Goal: Task Accomplishment & Management: Manage account settings

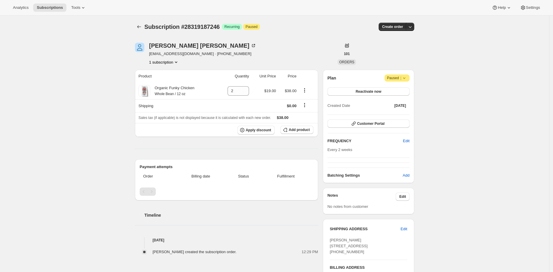
click at [98, 86] on div "Subscription #28319187246. This page is ready Subscription #28319187246 Success…" at bounding box center [274, 214] width 549 height 396
click at [47, 8] on span "Subscriptions" at bounding box center [50, 7] width 26 height 5
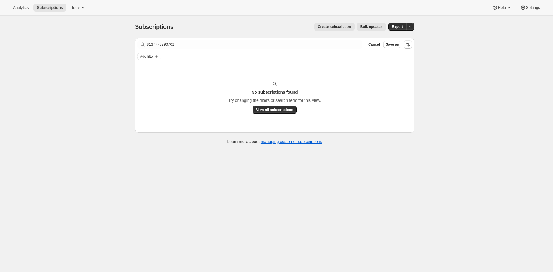
click at [435, 67] on div "Subscriptions. This page is ready Subscriptions Create subscription Bulk update…" at bounding box center [274, 152] width 549 height 272
click at [341, 29] on button "Create subscription" at bounding box center [334, 27] width 40 height 8
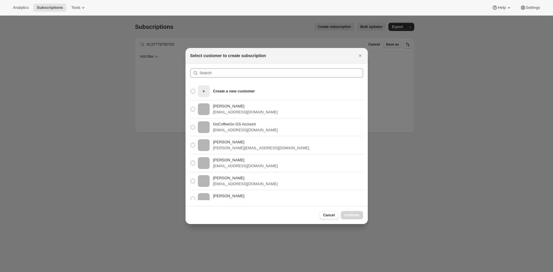
click at [281, 117] on div "Scott Pritikin scooterdog1@sbcglobal.net" at bounding box center [277, 109] width 182 height 18
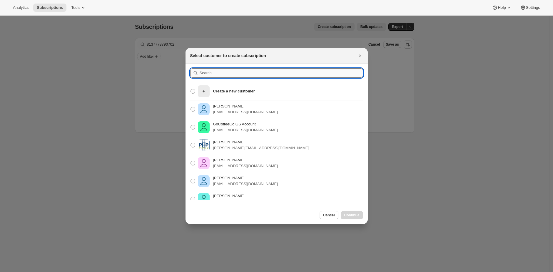
click at [275, 74] on input ":rc:" at bounding box center [281, 72] width 163 height 9
paste input "8136936915246"
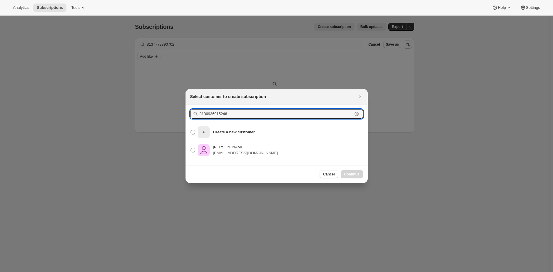
type input "8136936915246"
click at [240, 149] on p "Patricia Rice" at bounding box center [245, 147] width 65 height 6
click at [191, 148] on input "Patricia Rice phatzoratzo@aol.com" at bounding box center [191, 148] width 0 height 0
radio input "true"
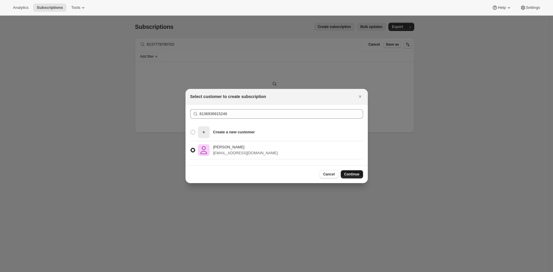
click at [347, 174] on span "Continue" at bounding box center [351, 174] width 15 height 5
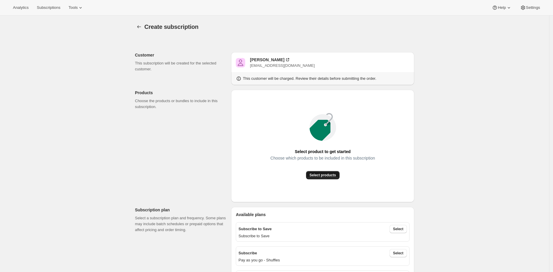
click at [328, 171] on button "Select products" at bounding box center [323, 175] width 34 height 8
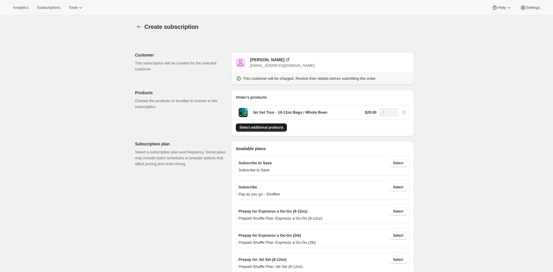
click at [275, 126] on span "Select additional products" at bounding box center [261, 127] width 44 height 5
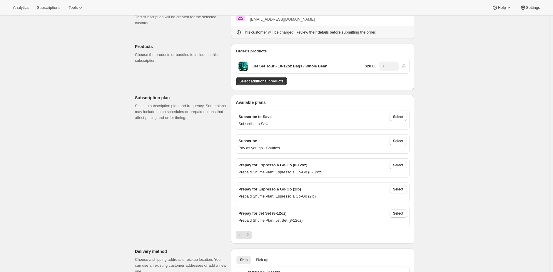
scroll to position [49, 0]
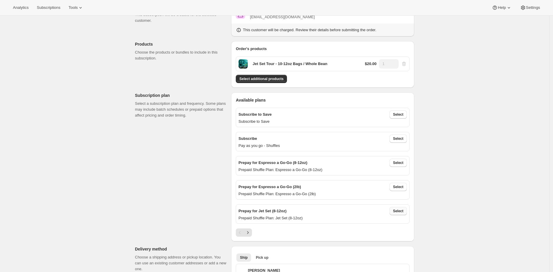
click at [401, 211] on span "Select" at bounding box center [398, 210] width 10 height 5
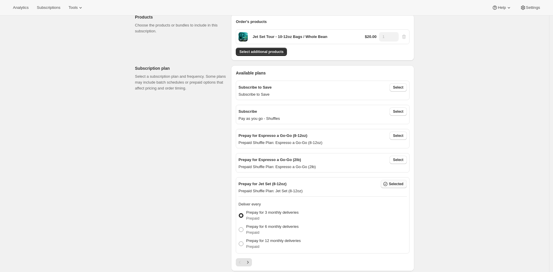
scroll to position [76, 0]
click at [291, 239] on p "Prepay for 12 monthly deliveries" at bounding box center [273, 240] width 55 height 6
click at [239, 241] on input "Prepay for 12 monthly deliveries Prepaid" at bounding box center [239, 241] width 0 height 0
radio input "true"
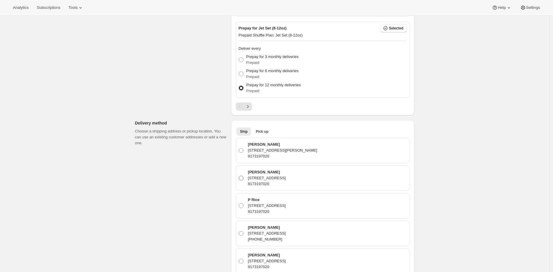
scroll to position [231, 0]
drag, startPoint x: 106, startPoint y: 94, endPoint x: 104, endPoint y: 91, distance: 3.1
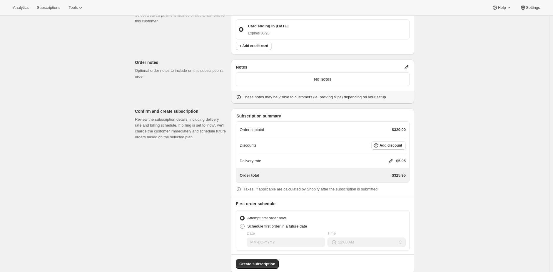
scroll to position [747, 0]
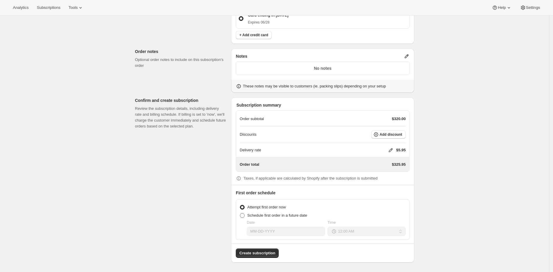
click at [307, 214] on span "Schedule first order in a future date" at bounding box center [277, 215] width 60 height 4
click at [240, 213] on input "Schedule first order in a future date" at bounding box center [240, 213] width 0 height 0
radio input "true"
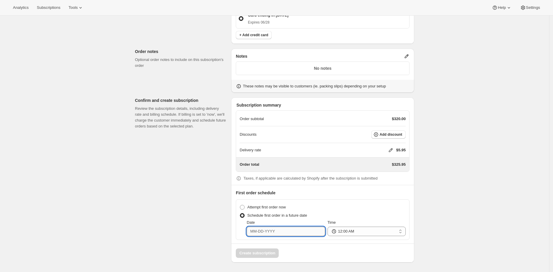
click at [293, 232] on input "Date" at bounding box center [286, 230] width 78 height 9
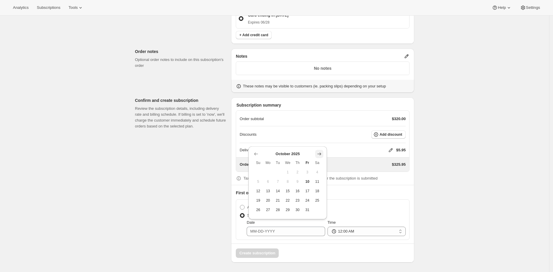
click at [320, 152] on icon "Show next month, November 2025" at bounding box center [319, 154] width 6 height 6
click at [286, 172] on span "5" at bounding box center [287, 172] width 5 height 5
type input "11-05-2025"
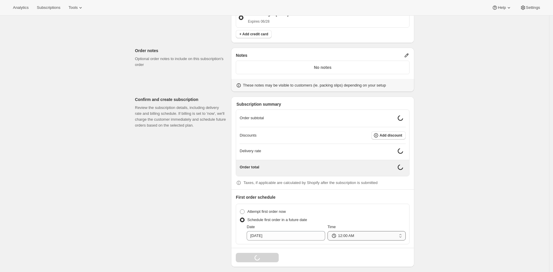
click at [366, 238] on select "12:00 AM 01:00 AM 02:00 AM 03:00 AM 04:00 AM 05:00 AM 06:00 AM 07:00 AM 08:00 A…" at bounding box center [367, 235] width 78 height 9
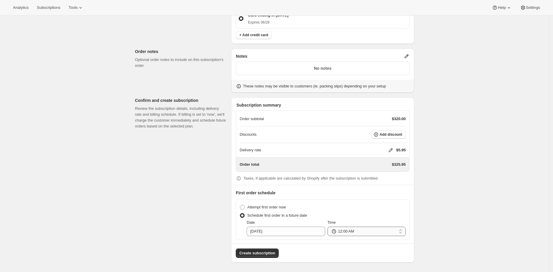
select select "16:00"
click at [329, 226] on select "12:00 AM 01:00 AM 02:00 AM 03:00 AM 04:00 AM 05:00 AM 06:00 AM 07:00 AM 08:00 A…" at bounding box center [367, 230] width 78 height 9
click at [278, 253] on button "Create subscription" at bounding box center [257, 252] width 43 height 9
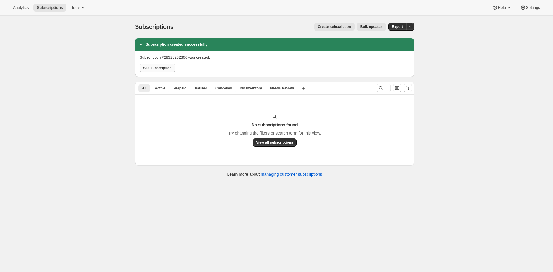
click at [154, 69] on span "See subscription" at bounding box center [157, 68] width 29 height 5
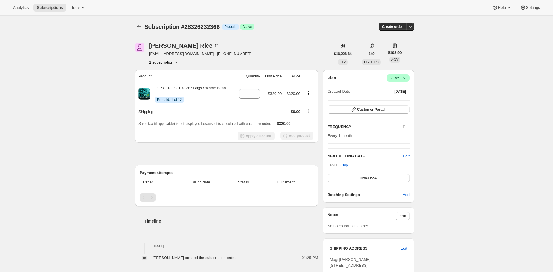
click at [217, 28] on span "Subscription #28326232366" at bounding box center [181, 27] width 75 height 6
copy span "28326232366"
click at [231, 38] on div "Patricia Rice phatzoratzo@aol.com · +19173197020 1 subscription $16,226.64 LTV …" at bounding box center [272, 202] width 284 height 338
click at [205, 24] on span "Subscription #28326232366" at bounding box center [181, 27] width 75 height 6
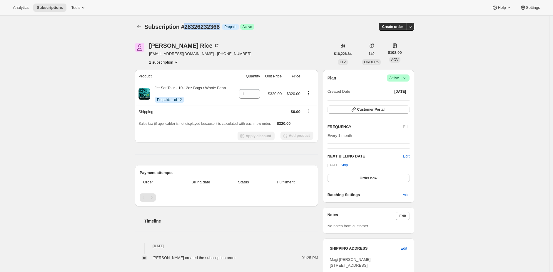
click at [205, 24] on span "Subscription #28326232366" at bounding box center [181, 27] width 75 height 6
copy span "28326232366"
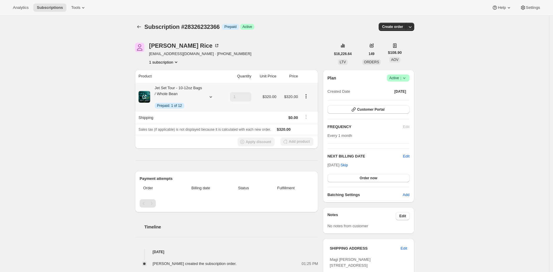
click at [206, 94] on div "Jet Set Tour - 10-12oz Bags / Whole Bean Info Prepaid: 1 of 12" at bounding box center [179, 97] width 82 height 24
click at [185, 94] on div "Jet Set Tour - 10-12oz Bags / Whole Bean Info Prepaid: 1 of 12" at bounding box center [176, 97] width 53 height 24
click at [374, 108] on span "Customer Portal" at bounding box center [370, 109] width 27 height 5
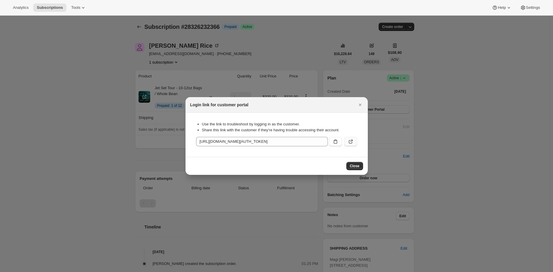
click at [355, 142] on button ":r1f:" at bounding box center [350, 141] width 13 height 9
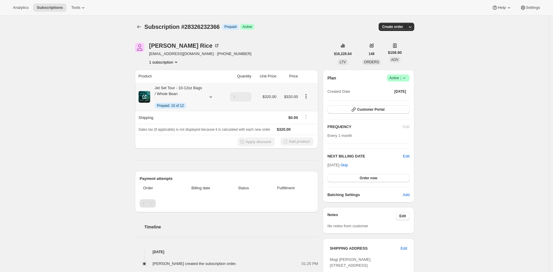
click at [308, 95] on icon "Product actions" at bounding box center [306, 96] width 6 height 6
click at [460, 122] on div "Subscription #28326232366. This page is ready Subscription #28326232366 Info Pr…" at bounding box center [274, 202] width 549 height 373
click at [460, 121] on div "Subscription #28326232366. This page is ready Subscription #28326232366 Info Pr…" at bounding box center [274, 202] width 549 height 373
click at [62, 9] on span "Subscriptions" at bounding box center [50, 7] width 26 height 5
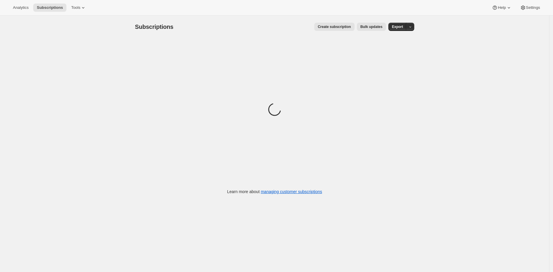
click at [341, 25] on span "Create subscription" at bounding box center [334, 26] width 33 height 5
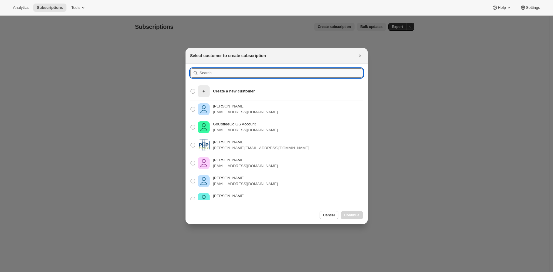
click at [249, 71] on input ":r2p:" at bounding box center [281, 72] width 163 height 9
paste input "8137326362926"
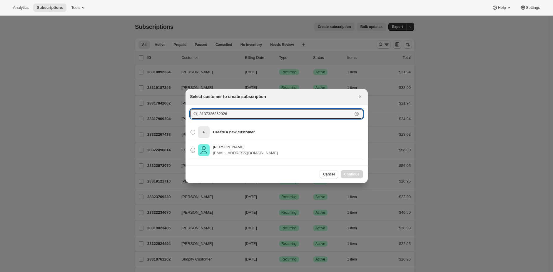
type input "8137326362926"
click at [248, 150] on p "pulvermacher111@yahoo.com" at bounding box center [245, 153] width 65 height 6
click at [191, 148] on input "Robert Pulvermacher pulvermacher111@yahoo.com" at bounding box center [191, 148] width 0 height 0
radio input "true"
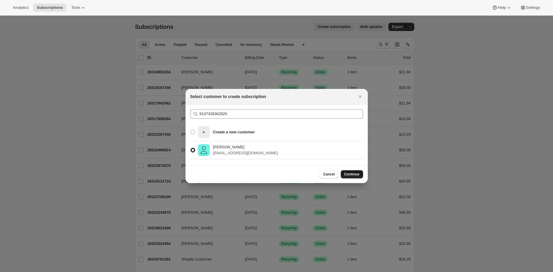
click at [351, 173] on span "Continue" at bounding box center [351, 174] width 15 height 5
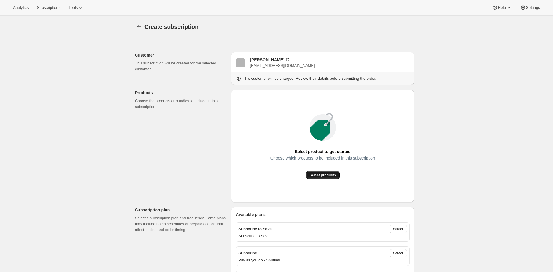
click at [334, 175] on span "Select products" at bounding box center [323, 175] width 26 height 5
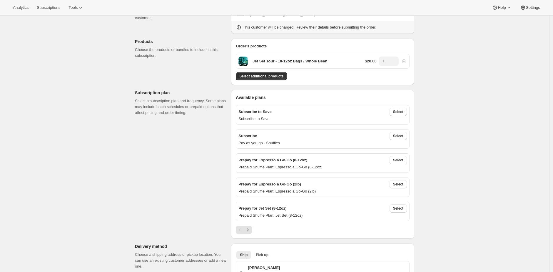
scroll to position [56, 0]
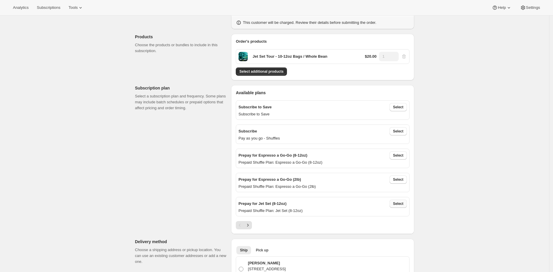
click at [398, 205] on span "Select" at bounding box center [398, 203] width 10 height 5
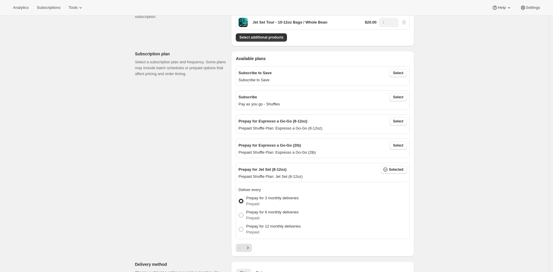
scroll to position [101, 0]
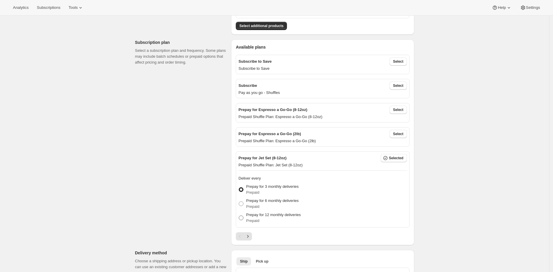
click at [255, 212] on p "Prepay for 12 monthly deliveries" at bounding box center [273, 215] width 55 height 6
click at [239, 215] on input "Prepay for 12 monthly deliveries Prepaid" at bounding box center [239, 215] width 0 height 0
radio input "true"
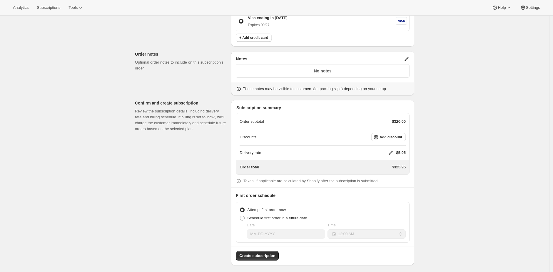
scroll to position [498, 0]
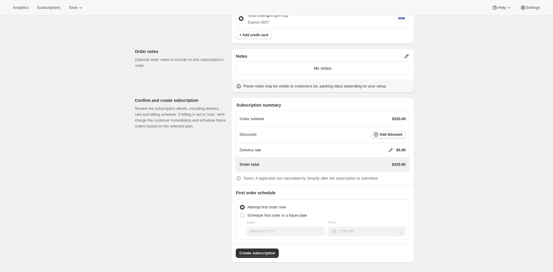
click at [395, 132] on span "Add discount" at bounding box center [391, 134] width 23 height 5
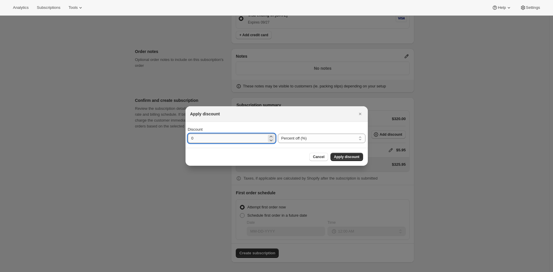
click at [242, 138] on input "0" at bounding box center [227, 137] width 79 height 9
type input "100"
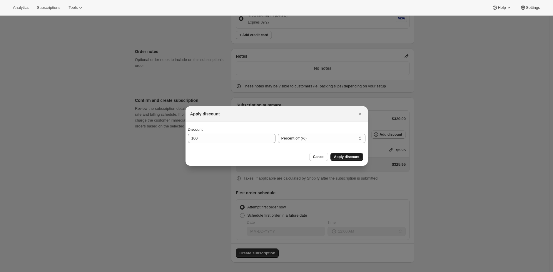
click at [350, 153] on button "Apply discount" at bounding box center [346, 157] width 33 height 8
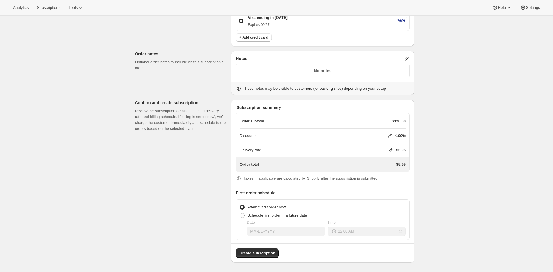
click at [390, 150] on icon at bounding box center [391, 150] width 4 height 4
click at [384, 168] on input "0" at bounding box center [392, 172] width 53 height 9
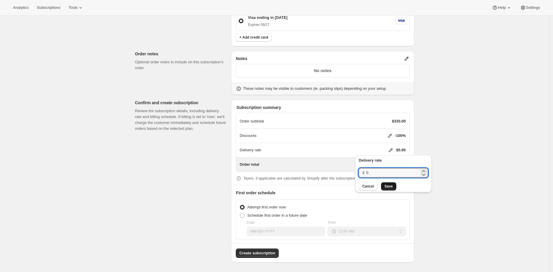
click at [387, 187] on span "Save" at bounding box center [389, 186] width 8 height 5
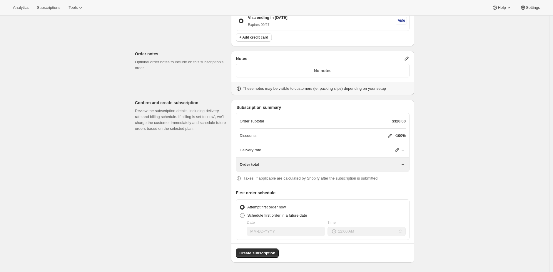
click at [270, 216] on span "Schedule first order in a future date" at bounding box center [277, 215] width 60 height 4
click at [240, 213] on input "Schedule first order in a future date" at bounding box center [240, 213] width 0 height 0
radio input "true"
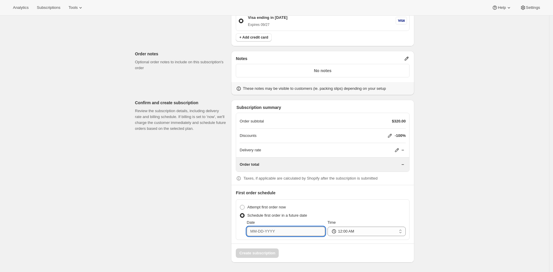
click at [268, 230] on input "Date" at bounding box center [286, 230] width 78 height 9
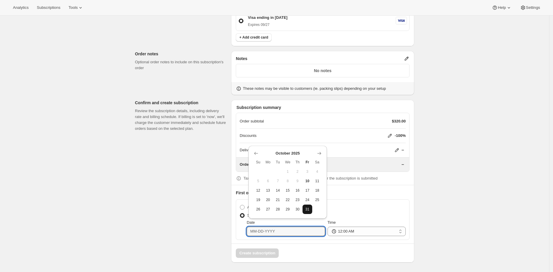
click at [309, 207] on span "31" at bounding box center [307, 209] width 5 height 5
type input "10-31-2025"
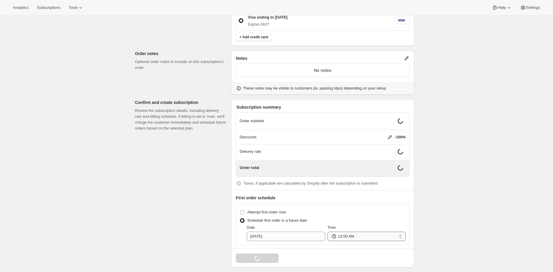
click at [357, 238] on select "12:00 AM 01:00 AM 02:00 AM 03:00 AM 04:00 AM 05:00 AM 06:00 AM 07:00 AM 08:00 A…" at bounding box center [367, 235] width 78 height 9
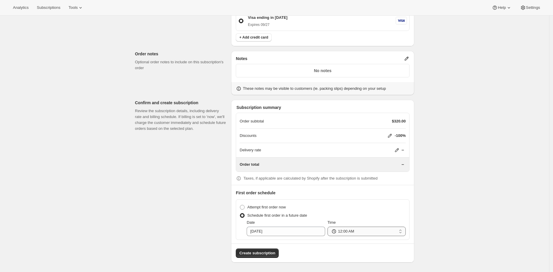
select select "16:00"
click at [329, 226] on select "12:00 AM 01:00 AM 02:00 AM 03:00 AM 04:00 AM 05:00 AM 06:00 AM 07:00 AM 08:00 A…" at bounding box center [367, 230] width 78 height 9
click at [267, 251] on span "Create subscription" at bounding box center [257, 253] width 36 height 6
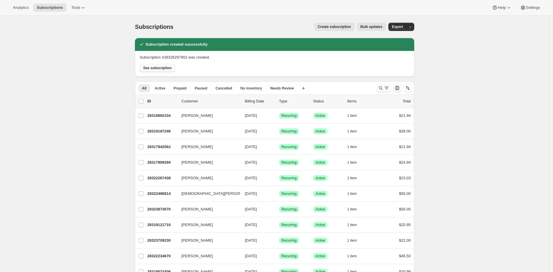
click at [172, 67] on span "See subscription" at bounding box center [157, 68] width 29 height 5
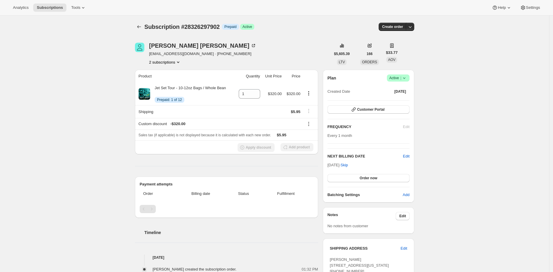
click at [210, 27] on span "Subscription #28326297902" at bounding box center [181, 27] width 75 height 6
copy span "28326297902"
click at [218, 26] on span "Subscription #28326297902" at bounding box center [181, 27] width 75 height 6
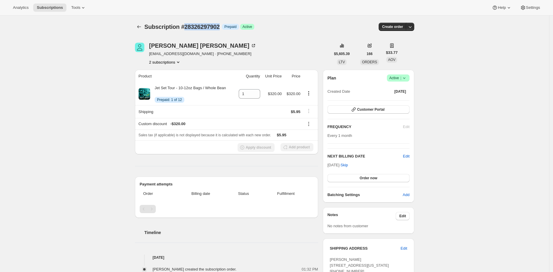
click at [218, 26] on span "Subscription #28326297902" at bounding box center [181, 27] width 75 height 6
copy span "28326297902"
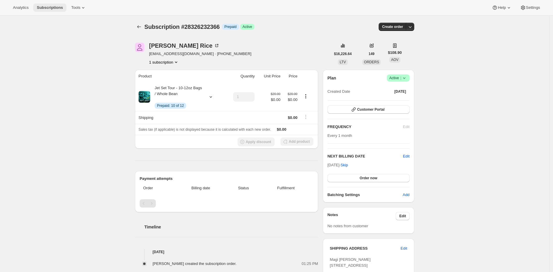
click at [50, 8] on span "Subscriptions" at bounding box center [50, 7] width 26 height 5
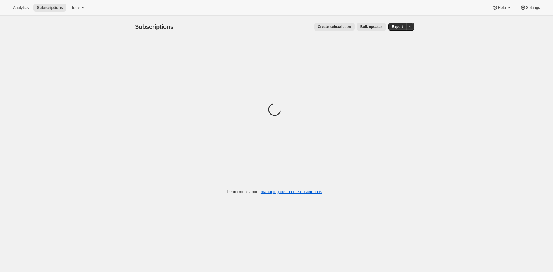
click at [326, 27] on span "Create subscription" at bounding box center [334, 26] width 33 height 5
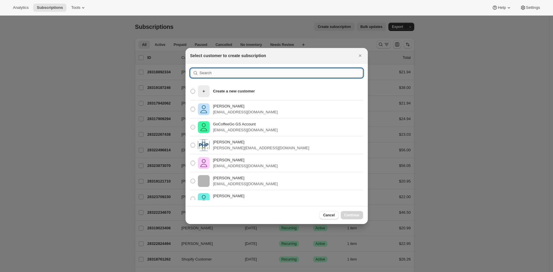
click at [246, 71] on input ":r2p:" at bounding box center [281, 72] width 163 height 9
paste input "[EMAIL_ADDRESS][DOMAIN_NAME]"
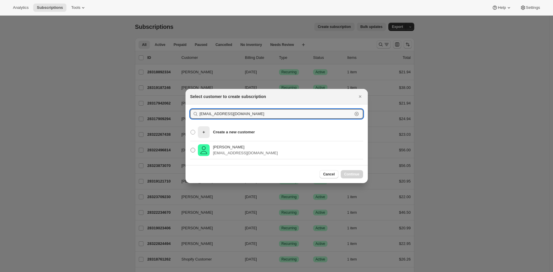
type input "[EMAIL_ADDRESS][DOMAIN_NAME]"
click at [261, 147] on p "Bob Panvini" at bounding box center [245, 147] width 65 height 6
click at [191, 148] on input "Bob Panvini robertpanvini@bellsouth.net" at bounding box center [191, 148] width 0 height 0
radio input "true"
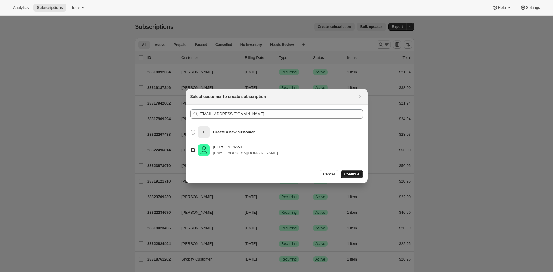
click at [356, 172] on span "Continue" at bounding box center [351, 174] width 15 height 5
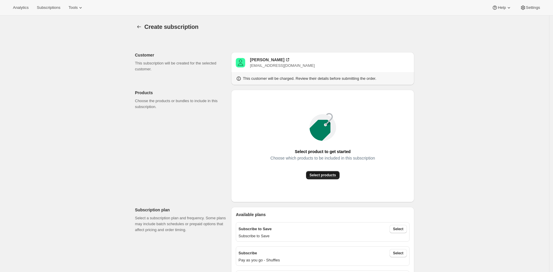
click at [323, 173] on span "Select products" at bounding box center [323, 175] width 26 height 5
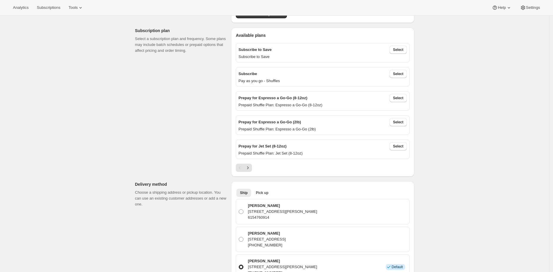
scroll to position [118, 0]
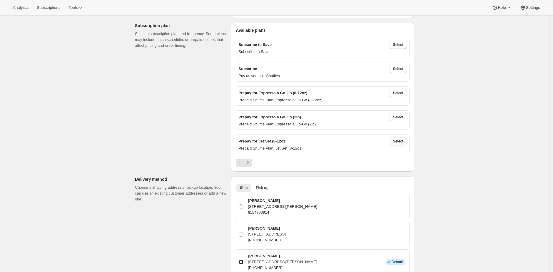
click at [400, 139] on span "Select" at bounding box center [398, 141] width 10 height 5
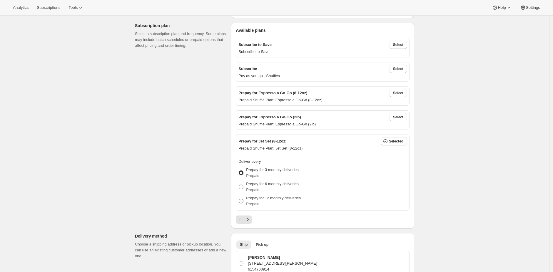
click at [267, 197] on p "Prepay for 12 monthly deliveries" at bounding box center [273, 198] width 55 height 6
click at [239, 198] on input "Prepay for 12 monthly deliveries Prepaid" at bounding box center [239, 198] width 0 height 0
radio input "true"
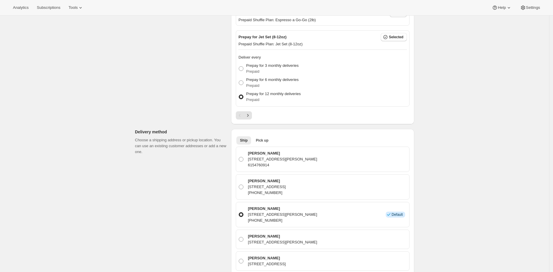
scroll to position [221, 0]
click at [250, 113] on button "Next" at bounding box center [248, 116] width 8 height 8
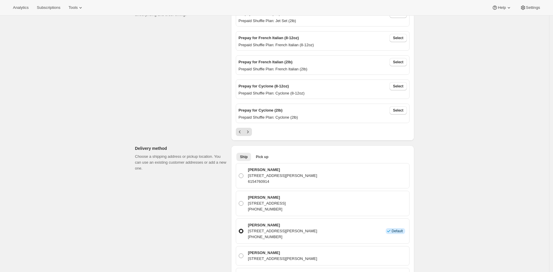
scroll to position [112, 0]
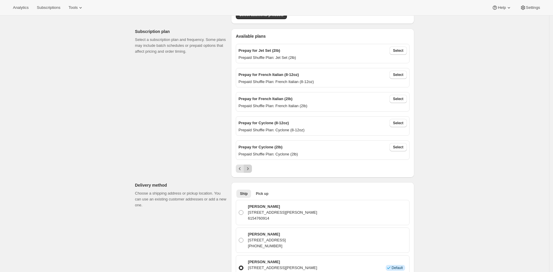
click at [251, 165] on button "Next" at bounding box center [248, 168] width 8 height 8
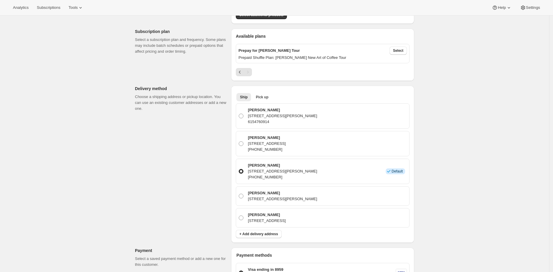
scroll to position [0, 0]
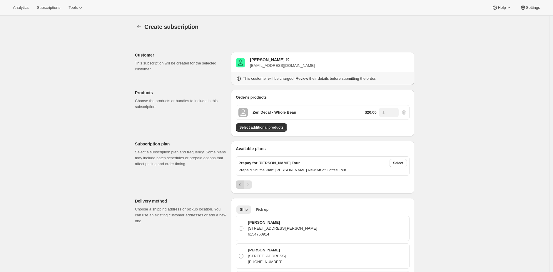
click at [240, 186] on icon "Previous" at bounding box center [240, 184] width 6 height 6
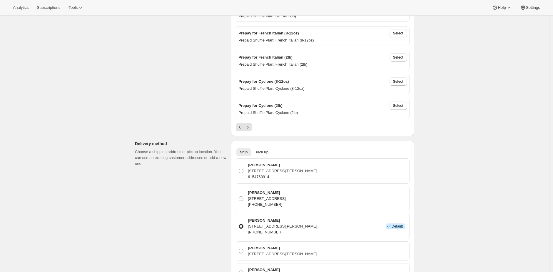
scroll to position [218, 0]
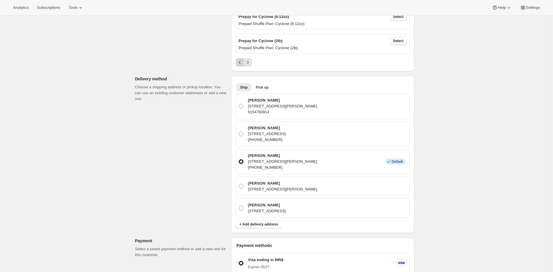
click at [242, 64] on icon "Previous" at bounding box center [240, 62] width 6 height 6
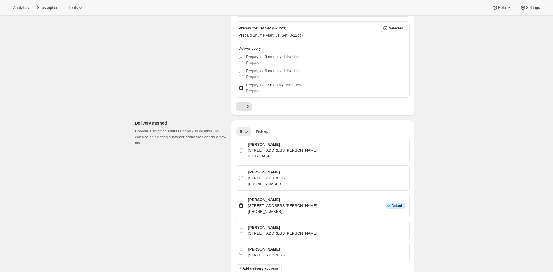
scroll to position [348, 0]
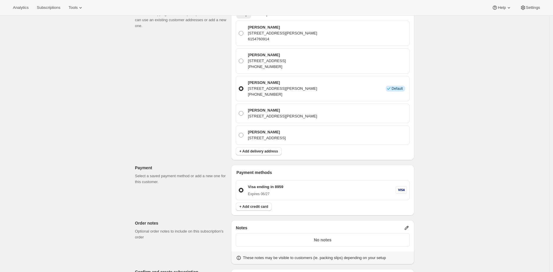
click at [130, 86] on div "Create subscription. This page is ready Create subscription Customer This subsc…" at bounding box center [274, 55] width 293 height 776
click at [262, 133] on p "Doria Panvini" at bounding box center [267, 132] width 38 height 6
click at [239, 133] on input "Doria Panvini 200 Stokesboro Ct, Nashville, TN, 37215, United States" at bounding box center [239, 133] width 0 height 0
radio input "true"
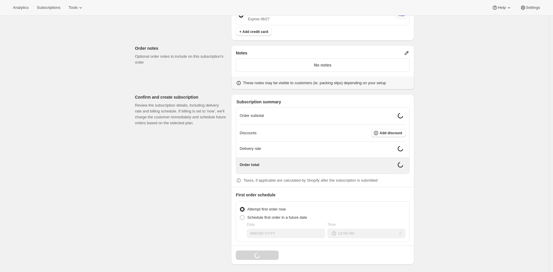
scroll to position [525, 0]
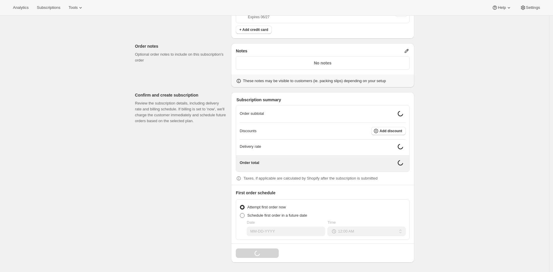
click at [299, 212] on label "Schedule first order in a future date" at bounding box center [273, 215] width 67 height 8
click at [240, 213] on input "Schedule first order in a future date" at bounding box center [240, 213] width 0 height 0
radio input "true"
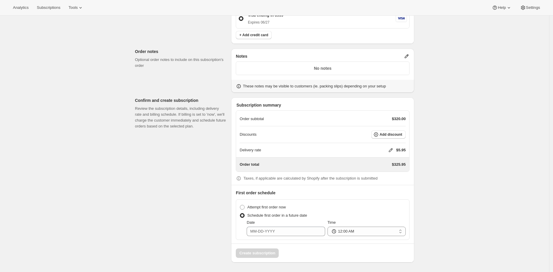
scroll to position [520, 0]
click at [271, 238] on div "Attempt first order now Schedule first order in a future date Date Time 12:00 A…" at bounding box center [323, 219] width 174 height 41
click at [276, 232] on input "Date" at bounding box center [286, 230] width 78 height 9
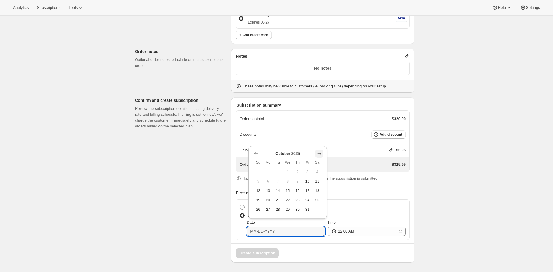
click at [320, 153] on icon "Show next month, November 2025" at bounding box center [319, 153] width 4 height 3
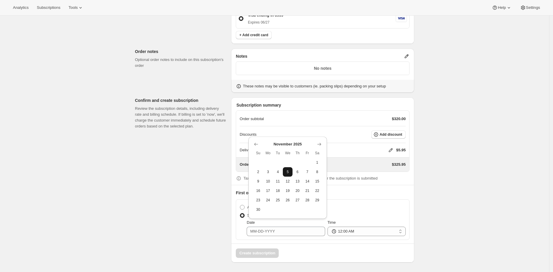
click at [289, 169] on span "5" at bounding box center [287, 171] width 5 height 5
type input "11-05-2025"
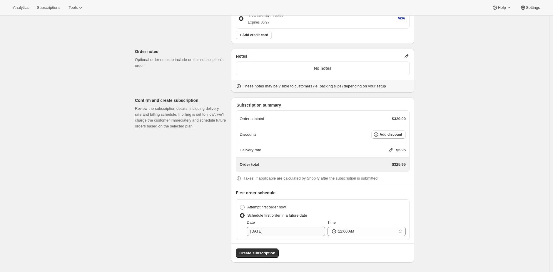
scroll to position [519, 0]
click at [278, 255] on button "Create subscription" at bounding box center [257, 253] width 43 height 9
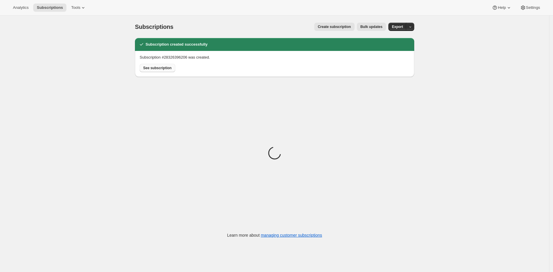
click at [158, 70] on span "See subscription" at bounding box center [157, 68] width 29 height 5
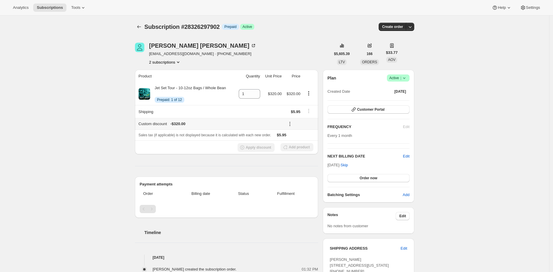
click at [291, 126] on icon at bounding box center [290, 124] width 6 height 6
click at [282, 124] on div "Custom discount - $320.00" at bounding box center [209, 124] width 143 height 6
click at [230, 58] on div "[PERSON_NAME] [EMAIL_ADDRESS][DOMAIN_NAME] · [PHONE_NUMBER] 2 subscriptions" at bounding box center [202, 54] width 107 height 22
click at [308, 57] on div "[PERSON_NAME] [EMAIL_ADDRESS][DOMAIN_NAME] · [PHONE_NUMBER] 2 subscriptions" at bounding box center [233, 54] width 196 height 22
click at [306, 37] on div "Subscription #28326297902. This page is ready Subscription #28326297902 Info Pr…" at bounding box center [274, 27] width 279 height 22
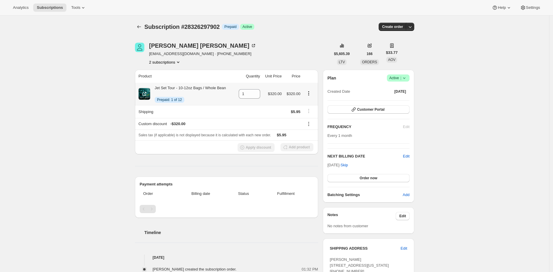
click at [201, 89] on div "Jet Set Tour - 10-12oz Bags / Whole Bean Info Prepaid: 1 of 12" at bounding box center [188, 94] width 76 height 18
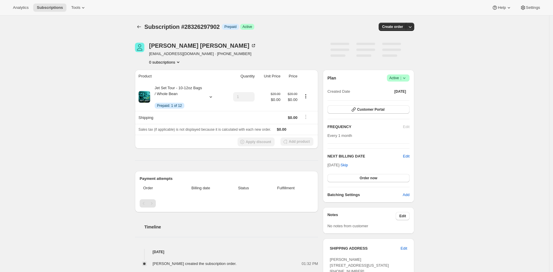
click at [307, 44] on div "[PERSON_NAME] [EMAIL_ADDRESS][DOMAIN_NAME] · [PHONE_NUMBER] 0 subscriptions" at bounding box center [233, 54] width 196 height 22
click at [306, 46] on div "[PERSON_NAME] [EMAIL_ADDRESS][DOMAIN_NAME] · [PHONE_NUMBER] 2 subscriptions" at bounding box center [233, 54] width 196 height 22
click at [214, 26] on span "Subscription #28326297902" at bounding box center [181, 27] width 75 height 6
copy span "28326297902"
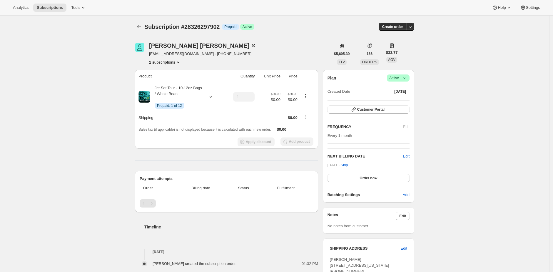
click at [74, 47] on div "Subscription #28326297902. This page is ready Subscription #28326297902 Info Pr…" at bounding box center [274, 208] width 549 height 385
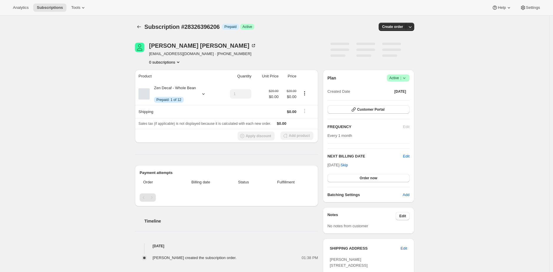
click at [206, 25] on span "Subscription #28326396206" at bounding box center [181, 27] width 75 height 6
copy span "28326396206"
click at [206, 27] on span "Subscription #28326396206" at bounding box center [181, 27] width 75 height 6
drag, startPoint x: 206, startPoint y: 27, endPoint x: 203, endPoint y: 26, distance: 3.7
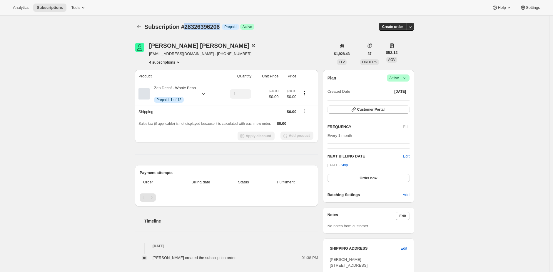
click at [206, 27] on span "Subscription #28326396206" at bounding box center [181, 27] width 75 height 6
copy span "28326396206"
click at [49, 5] on span "Subscriptions" at bounding box center [50, 7] width 26 height 5
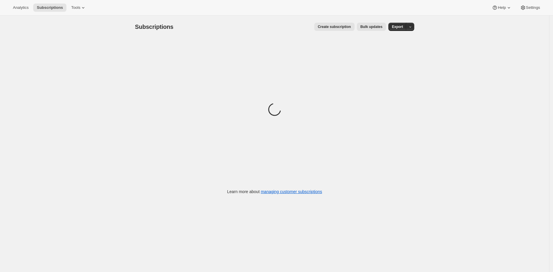
click at [335, 27] on span "Create subscription" at bounding box center [334, 26] width 33 height 5
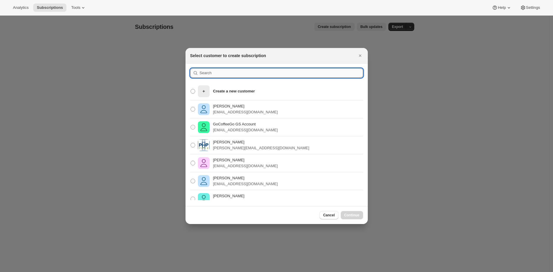
click at [248, 71] on input ":r2p:" at bounding box center [281, 72] width 163 height 9
paste input "8137011691822"
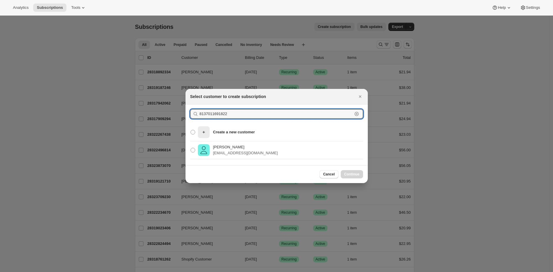
type input "8137011691822"
click at [255, 150] on div "Carol Carr carolc102@gmail.com" at bounding box center [277, 150] width 182 height 18
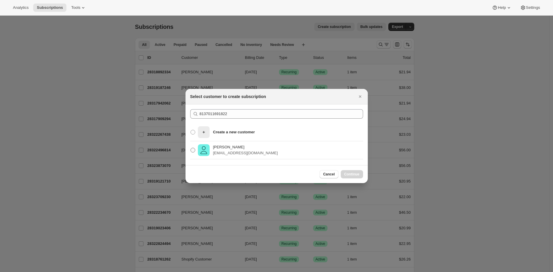
drag, startPoint x: 259, startPoint y: 155, endPoint x: 248, endPoint y: 154, distance: 11.2
click at [255, 155] on div "Carol Carr carolc102@gmail.com" at bounding box center [277, 150] width 182 height 18
click at [222, 150] on p "carolc102@gmail.com" at bounding box center [245, 153] width 65 height 6
click at [191, 148] on input "Carol Carr carolc102@gmail.com" at bounding box center [191, 148] width 0 height 0
radio input "true"
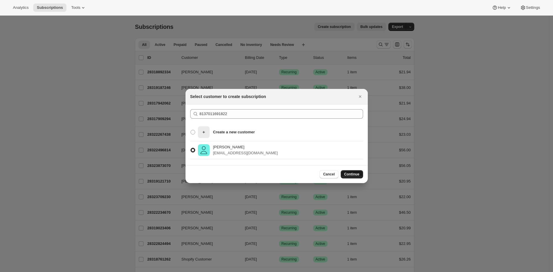
click at [353, 176] on span "Continue" at bounding box center [351, 174] width 15 height 5
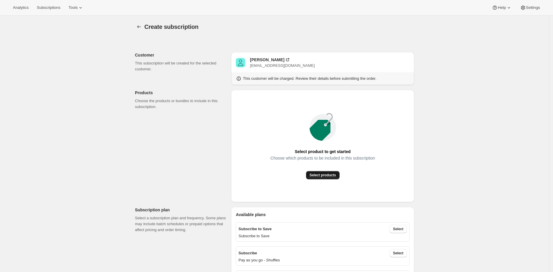
click at [320, 173] on span "Select products" at bounding box center [323, 175] width 26 height 5
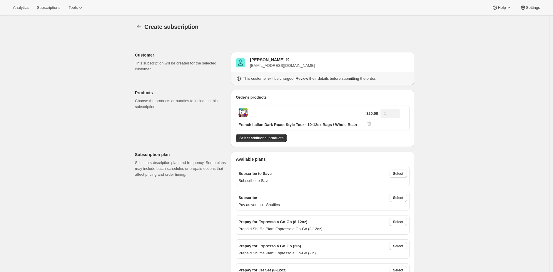
scroll to position [125, 0]
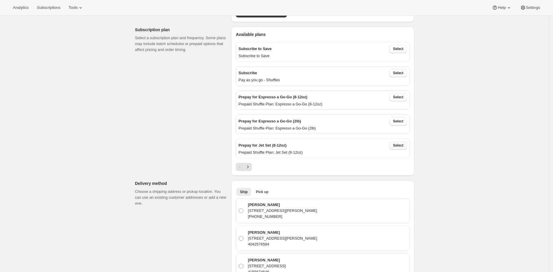
click at [401, 145] on span "Select" at bounding box center [398, 145] width 10 height 5
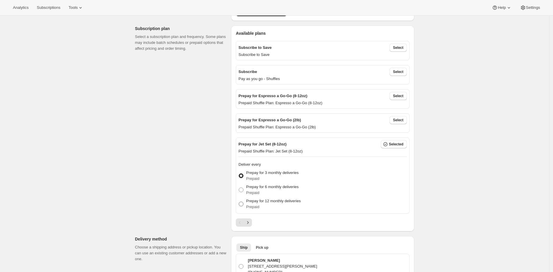
click at [299, 200] on p "Prepay for 12 monthly deliveries" at bounding box center [273, 201] width 55 height 6
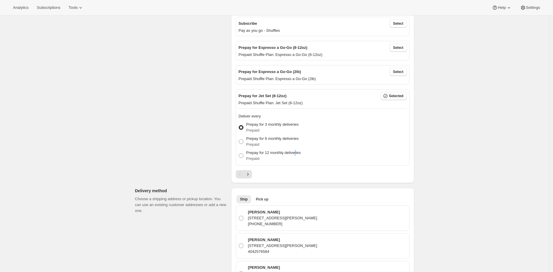
scroll to position [175, 0]
click at [251, 148] on label "Prepay for 12 monthly deliveries Prepaid" at bounding box center [269, 155] width 62 height 14
click at [239, 153] on input "Prepay for 12 monthly deliveries Prepaid" at bounding box center [239, 153] width 0 height 0
radio input "true"
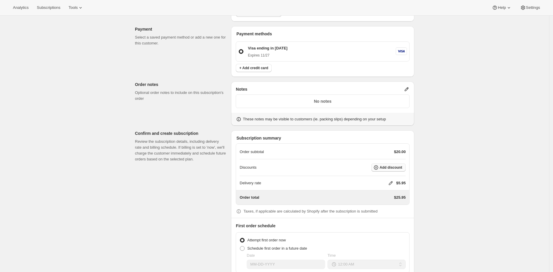
scroll to position [476, 0]
click at [390, 183] on icon at bounding box center [391, 183] width 6 height 6
click at [392, 218] on span "Save" at bounding box center [389, 218] width 8 height 5
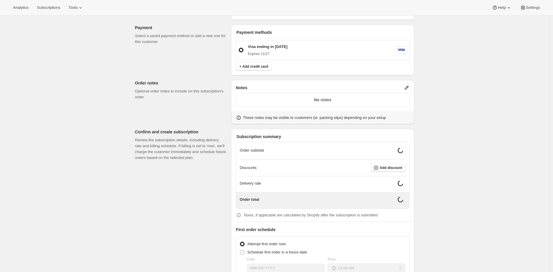
scroll to position [478, 0]
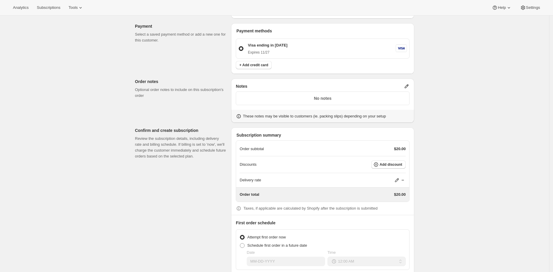
click at [274, 250] on div "Date" at bounding box center [286, 252] width 78 height 6
click at [274, 246] on span "Schedule first order in a future date" at bounding box center [277, 245] width 60 height 4
click at [240, 243] on input "Schedule first order in a future date" at bounding box center [240, 243] width 0 height 0
radio input "true"
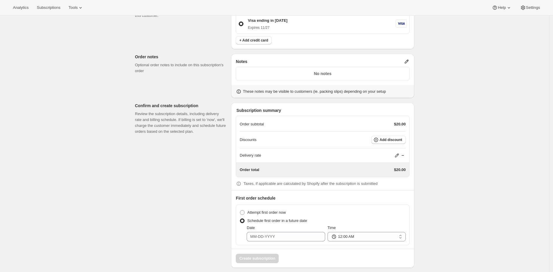
scroll to position [509, 0]
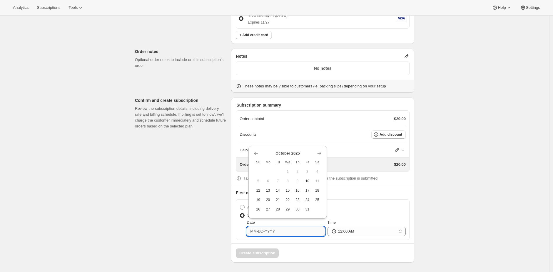
click at [294, 234] on input "Date" at bounding box center [286, 230] width 78 height 9
click at [310, 208] on button "31" at bounding box center [308, 208] width 10 height 9
type input "10-31-2025"
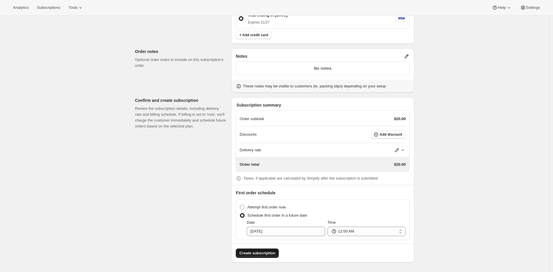
click at [261, 254] on span "Create subscription" at bounding box center [257, 253] width 36 height 6
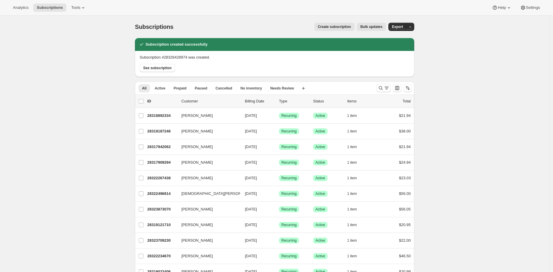
click at [152, 74] on div "Subscription #28326428974 was created. See subscription" at bounding box center [274, 64] width 279 height 26
click at [155, 68] on span "See subscription" at bounding box center [157, 68] width 29 height 5
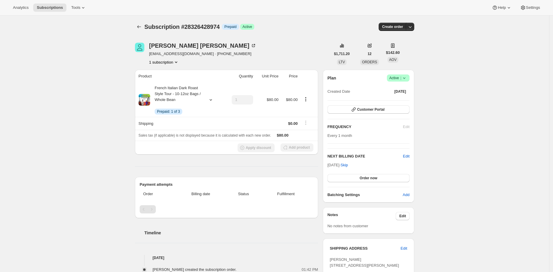
click at [278, 58] on div "[PERSON_NAME] [EMAIL_ADDRESS][DOMAIN_NAME] · [PHONE_NUMBER] 1 subscription" at bounding box center [233, 54] width 196 height 22
click at [275, 52] on div "Carol Carr carolc102@gmail.com · +16787715090 1 subscription" at bounding box center [233, 54] width 196 height 22
click at [213, 29] on span "Subscription #28326428974" at bounding box center [181, 27] width 75 height 6
copy span "28326428974"
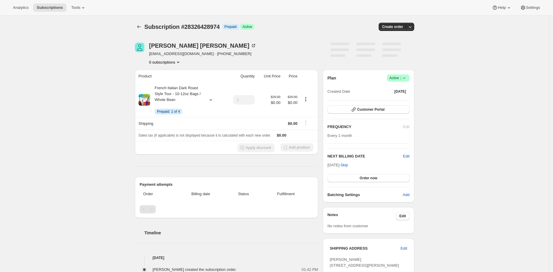
click at [86, 91] on div "Subscription #28326428974. This page is ready Subscription #28326428974 Info Pr…" at bounding box center [274, 202] width 549 height 373
click at [140, 27] on icon "Subscriptions" at bounding box center [139, 27] width 6 height 6
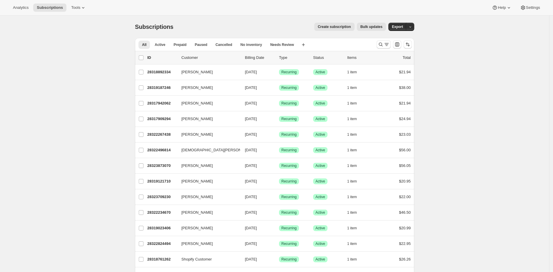
click at [316, 29] on button "Create subscription" at bounding box center [334, 27] width 40 height 8
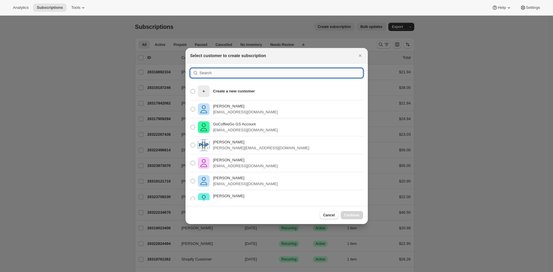
click at [262, 75] on input ":r2p:" at bounding box center [281, 72] width 163 height 9
paste input "pdobr@yahoo.com"
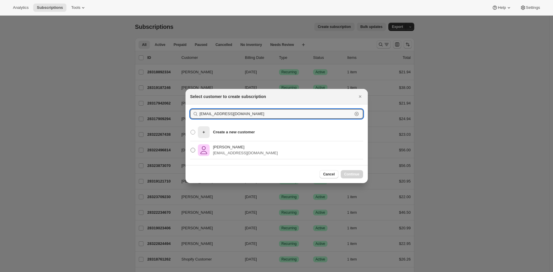
type input "pdobr@yahoo.com"
click at [246, 147] on p "Pamela Dunn-Obriecht" at bounding box center [245, 147] width 65 height 6
click at [191, 148] on input "Pamela Dunn-Obriecht pdobr@yahoo.com" at bounding box center [191, 148] width 0 height 0
radio input "true"
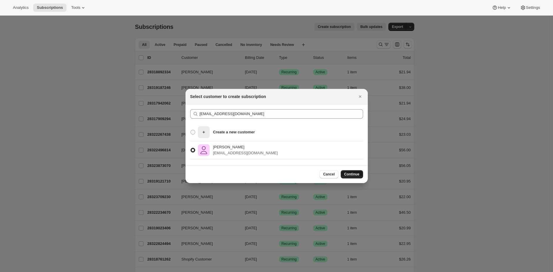
click at [354, 174] on span "Continue" at bounding box center [351, 174] width 15 height 5
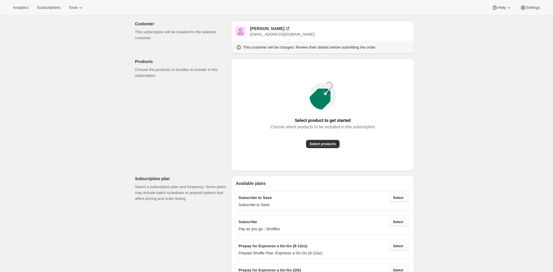
scroll to position [38, 0]
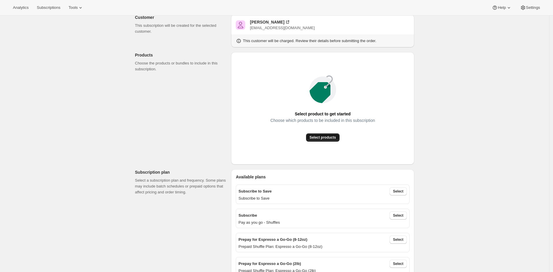
click at [331, 137] on span "Select products" at bounding box center [323, 137] width 26 height 5
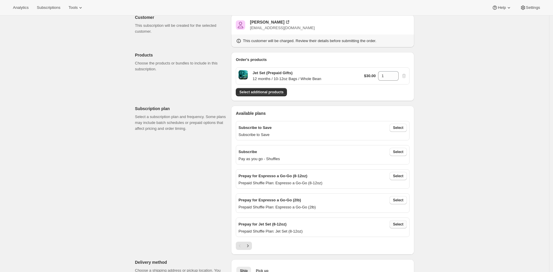
click at [399, 225] on span "Select" at bounding box center [398, 224] width 10 height 5
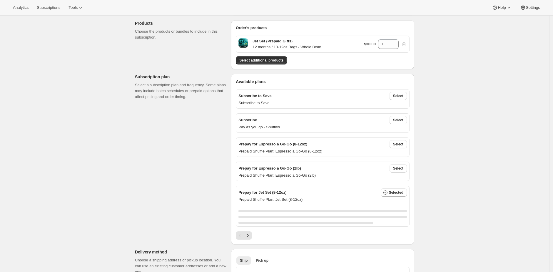
scroll to position [80, 0]
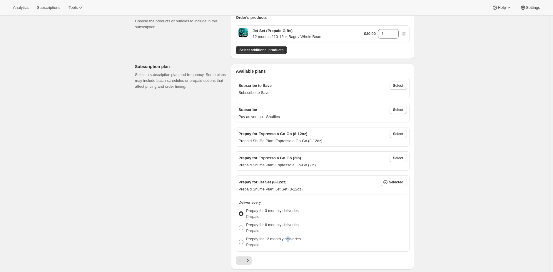
click at [292, 237] on p "Prepay for 12 monthly deliveries" at bounding box center [273, 239] width 55 height 6
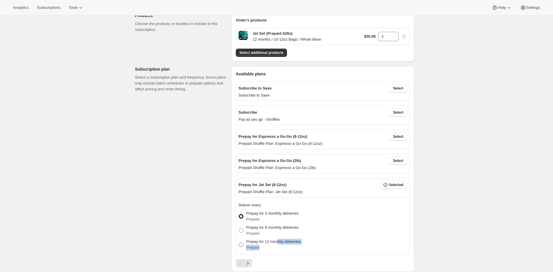
click at [280, 244] on span "Prepay for 12 monthly deliveries Prepaid" at bounding box center [273, 244] width 55 height 12
click at [265, 240] on p "Prepay for 12 monthly deliveries" at bounding box center [273, 241] width 55 height 6
click at [239, 242] on input "Prepay for 12 monthly deliveries Prepaid" at bounding box center [239, 242] width 0 height 0
radio input "true"
click at [276, 50] on span "Select additional products" at bounding box center [261, 52] width 44 height 5
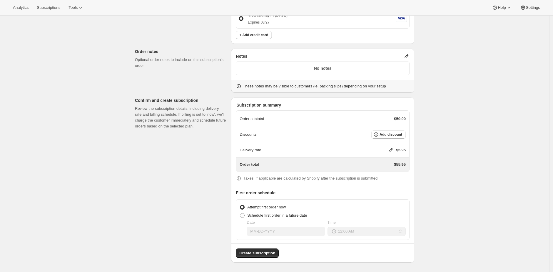
scroll to position [535, 0]
click at [390, 149] on icon at bounding box center [391, 150] width 6 height 6
click at [388, 184] on span "Save" at bounding box center [389, 186] width 8 height 5
click at [296, 216] on span "Schedule first order in a future date" at bounding box center [277, 215] width 60 height 4
click at [240, 213] on input "Schedule first order in a future date" at bounding box center [240, 213] width 0 height 0
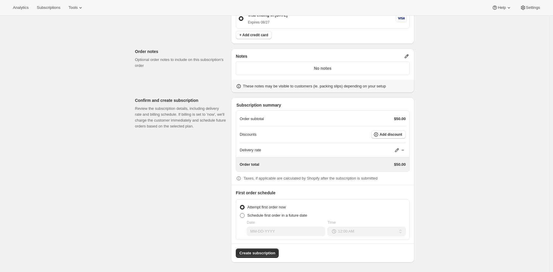
radio input "true"
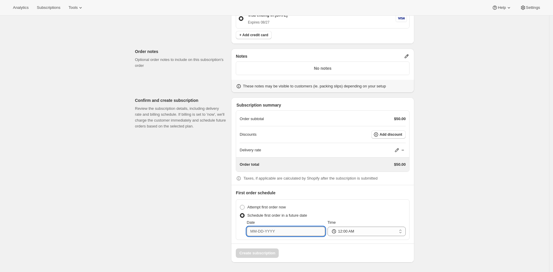
click at [298, 234] on input "Date" at bounding box center [286, 230] width 78 height 9
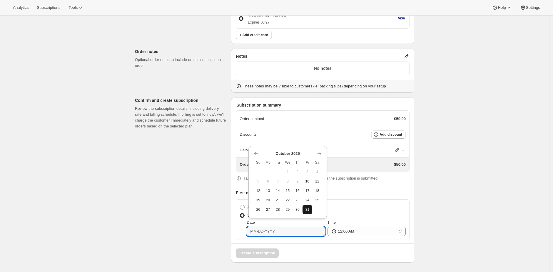
click at [310, 209] on button "31" at bounding box center [308, 209] width 10 height 9
type input "10-31-2025"
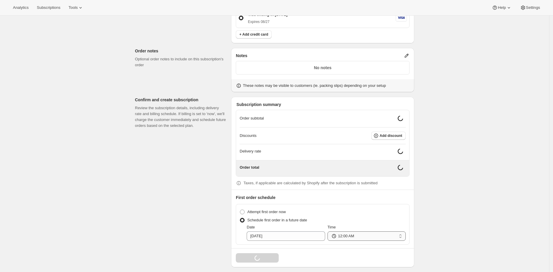
click at [353, 238] on select "12:00 AM 01:00 AM 02:00 AM 03:00 AM 04:00 AM 05:00 AM 06:00 AM 07:00 AM 08:00 A…" at bounding box center [367, 235] width 78 height 9
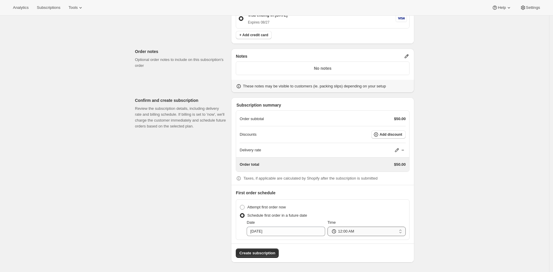
select select "16:00"
click at [329, 226] on select "12:00 AM 01:00 AM 02:00 AM 03:00 AM 04:00 AM 05:00 AM 06:00 AM 07:00 AM 08:00 A…" at bounding box center [367, 230] width 78 height 9
click at [275, 251] on span "Create subscription" at bounding box center [257, 253] width 36 height 6
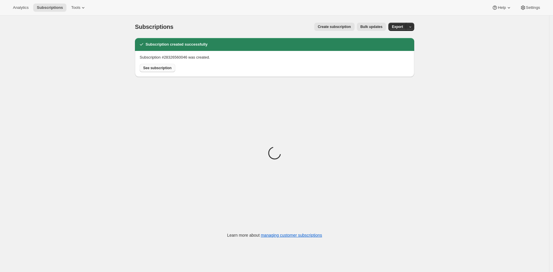
click at [160, 69] on span "See subscription" at bounding box center [157, 68] width 29 height 5
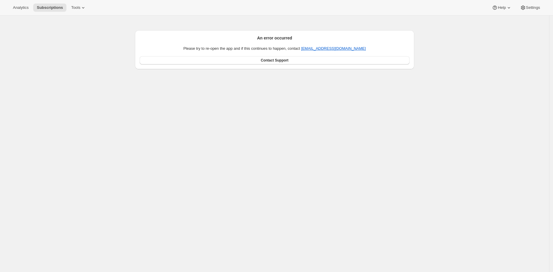
click at [116, 147] on div "An error occurred Please try to re-open the app and if this continues to happen…" at bounding box center [274, 152] width 549 height 272
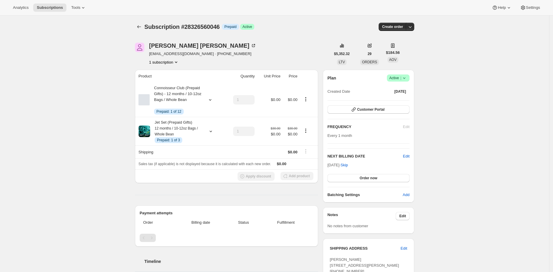
click at [220, 28] on span "Subscription #28326560046" at bounding box center [181, 27] width 75 height 6
click at [220, 27] on span "Subscription #28326560046" at bounding box center [181, 27] width 75 height 6
click at [212, 27] on span "Subscription #28326560046" at bounding box center [181, 27] width 75 height 6
click at [212, 26] on span "Subscription #28326560046" at bounding box center [181, 27] width 75 height 6
click at [205, 27] on span "Subscription #28326560046" at bounding box center [181, 27] width 75 height 6
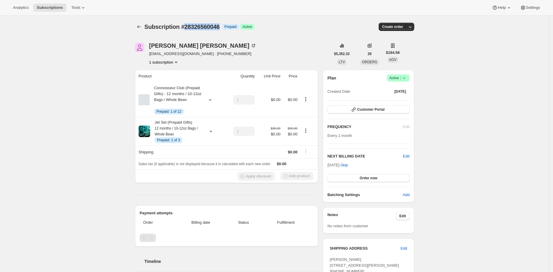
click at [206, 27] on span "Subscription #28326560046" at bounding box center [181, 27] width 75 height 6
copy span "28326560046"
click at [91, 71] on div "Subscription #28326560046. This page is ready Subscription #28326560046 Info Pr…" at bounding box center [274, 205] width 549 height 379
click at [58, 74] on div "Subscription #28326560046. This page is ready Subscription #28326560046 Info Pr…" at bounding box center [274, 205] width 549 height 379
click at [84, 74] on div "Subscription #28326560046. This page is ready Subscription #28326560046 Info Pr…" at bounding box center [274, 205] width 549 height 379
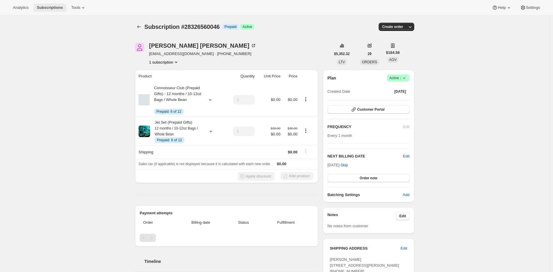
click at [64, 11] on button "Subscriptions" at bounding box center [49, 8] width 33 height 8
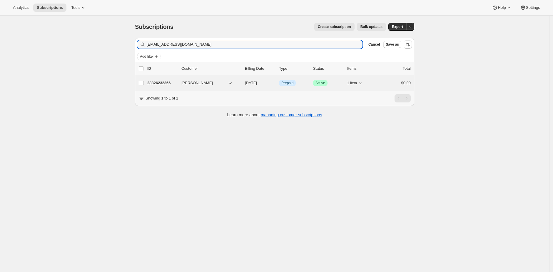
type input "[EMAIL_ADDRESS][DOMAIN_NAME]"
click at [168, 87] on div "28326232366 [PERSON_NAME] [DATE] Info Prepaid Success Active 1 item $0.00" at bounding box center [278, 83] width 263 height 8
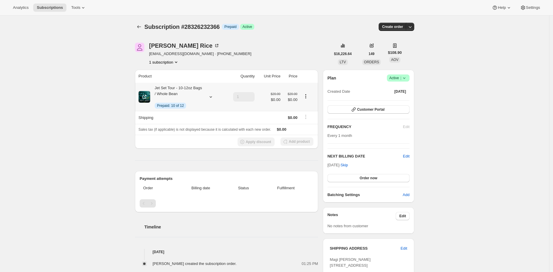
click at [175, 96] on div "Jet Set Tour - 10-12oz Bags / Whole Bean Info Prepaid: 10 of 12" at bounding box center [176, 97] width 53 height 24
click at [183, 27] on span "Subscription #28326232366" at bounding box center [181, 27] width 75 height 6
click at [210, 27] on span "Subscription #28326232366" at bounding box center [181, 27] width 75 height 6
copy span "28326232366"
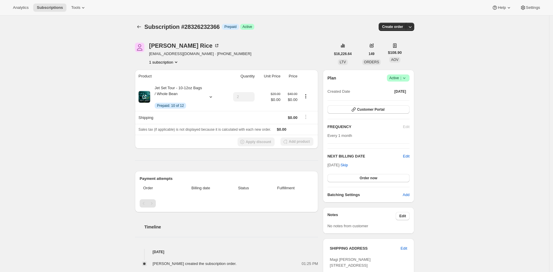
click at [171, 96] on div "Jet Set Tour - 10-12oz Bags / Whole Bean Info Prepaid: 10 of 12" at bounding box center [176, 97] width 53 height 24
click at [93, 101] on div "Subscription #28326232366. This page is ready Subscription #28326232366 Info Pr…" at bounding box center [274, 202] width 549 height 373
click at [108, 106] on div "Subscription #28326232366. This page is ready Subscription #28326232366 Info Pr…" at bounding box center [274, 202] width 549 height 373
click at [63, 7] on span "Subscriptions" at bounding box center [50, 7] width 26 height 5
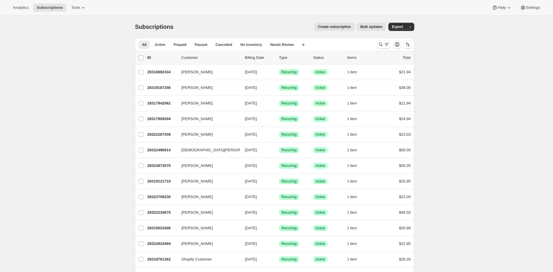
click at [206, 29] on div "Create subscription Bulk updates" at bounding box center [284, 27] width 206 height 8
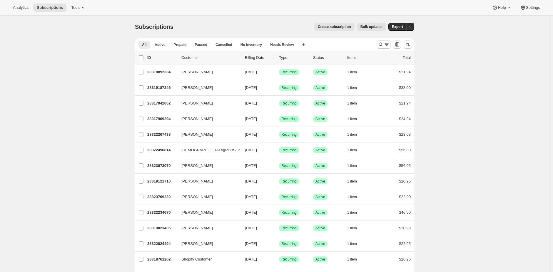
click at [226, 26] on div "Create subscription Bulk updates" at bounding box center [284, 27] width 206 height 8
